Goal: Navigation & Orientation: Find specific page/section

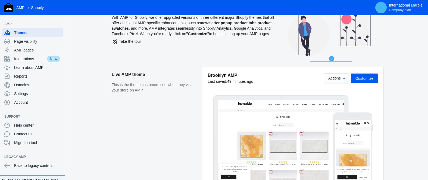
click at [177, 80] on h2 "Live AMP theme" at bounding box center [154, 74] width 85 height 15
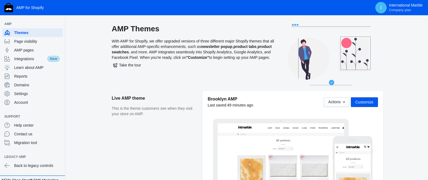
click at [226, 57] on div "AMP Themes With AMP for Shopify, we offer upgraded versions of three different …" at bounding box center [193, 57] width 163 height 67
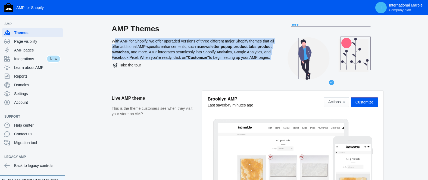
click at [226, 57] on div "AMP Themes With AMP for Shopify, we offer upgraded versions of three different …" at bounding box center [193, 57] width 163 height 67
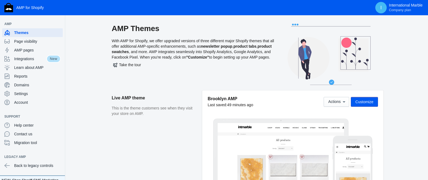
click at [230, 43] on div "AMP Themes With AMP for Shopify, we offer upgraded versions of three different …" at bounding box center [193, 57] width 163 height 67
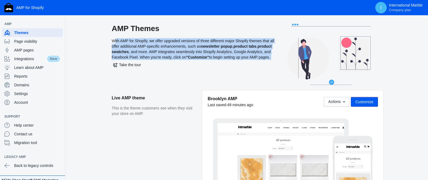
click at [230, 43] on div "AMP Themes With AMP for Shopify, we offer upgraded versions of three different …" at bounding box center [193, 57] width 163 height 67
click at [184, 55] on div "AMP Themes With AMP for Shopify, we offer upgraded versions of three different …" at bounding box center [193, 57] width 163 height 67
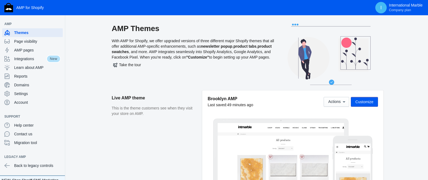
click at [187, 46] on div "AMP Themes With AMP for Shopify, we offer upgraded versions of three different …" at bounding box center [193, 57] width 163 height 67
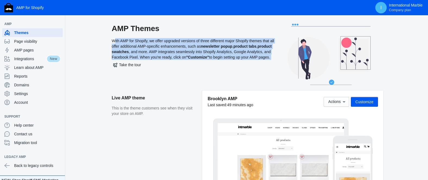
click at [187, 46] on div "AMP Themes With AMP for Shopify, we offer upgraded versions of three different …" at bounding box center [193, 57] width 163 height 67
click at [186, 49] on div "AMP Themes With AMP for Shopify, we offer upgraded versions of three different …" at bounding box center [193, 57] width 163 height 67
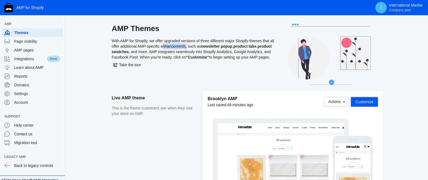
click at [186, 49] on div "AMP Themes With AMP for Shopify, we offer upgraded versions of three different …" at bounding box center [193, 57] width 163 height 67
click at [177, 51] on div "AMP Themes With AMP for Shopify, we offer upgraded versions of three different …" at bounding box center [193, 57] width 163 height 67
click at [181, 47] on div "AMP Themes With AMP for Shopify, we offer upgraded versions of three different …" at bounding box center [193, 57] width 163 height 67
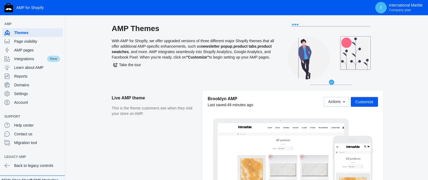
click at [181, 50] on div "AMP Themes With AMP for Shopify, we offer upgraded versions of three different …" at bounding box center [193, 57] width 163 height 67
click at [182, 44] on div "AMP Themes With AMP for Shopify, we offer upgraded versions of three different …" at bounding box center [193, 57] width 163 height 67
click at [189, 75] on div "AMP Themes With AMP for Shopify, we offer upgraded versions of three different …" at bounding box center [193, 57] width 163 height 67
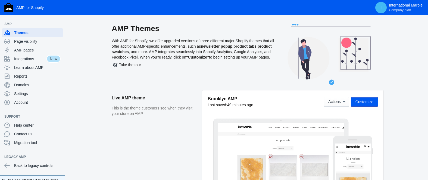
click at [293, 24] on icon at bounding box center [329, 54] width 109 height 61
click at [330, 81] on use at bounding box center [328, 54] width 83 height 61
click at [397, 8] on span "Company plan" at bounding box center [400, 10] width 22 height 4
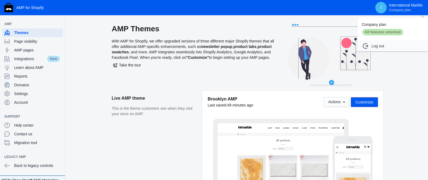
click at [209, 48] on div at bounding box center [214, 90] width 428 height 180
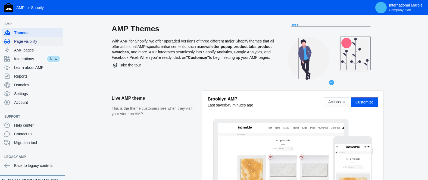
click at [30, 41] on span "Page visibility" at bounding box center [37, 41] width 46 height 5
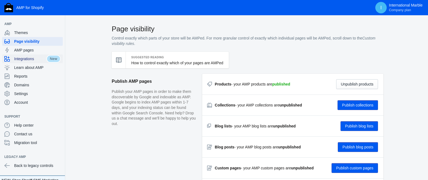
click at [24, 58] on span "Integrations" at bounding box center [30, 58] width 32 height 5
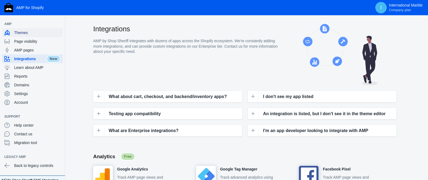
click at [26, 32] on span "Themes" at bounding box center [37, 32] width 46 height 5
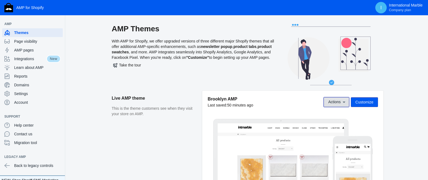
click at [342, 103] on icon at bounding box center [343, 101] width 5 height 5
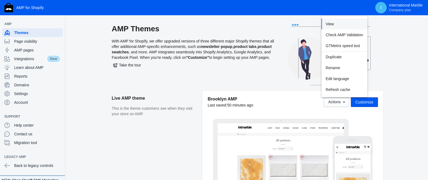
click at [330, 19] on button "View" at bounding box center [344, 23] width 46 height 11
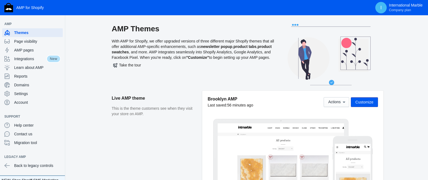
click at [177, 56] on div "AMP Themes With AMP for Shopify, we offer upgraded versions of three different …" at bounding box center [193, 57] width 163 height 67
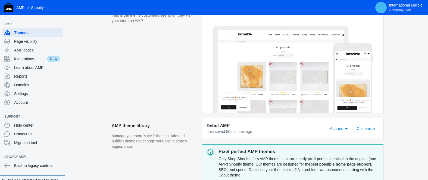
scroll to position [229, 0]
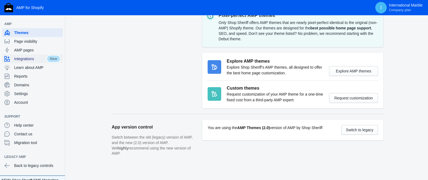
click at [41, 60] on span "Integrations" at bounding box center [30, 58] width 32 height 5
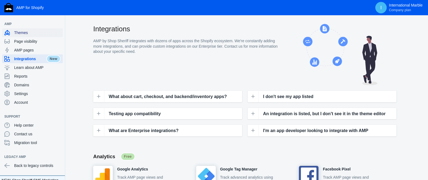
click at [23, 33] on span "Themes" at bounding box center [37, 32] width 46 height 5
